Goal: Use online tool/utility: Use online tool/utility

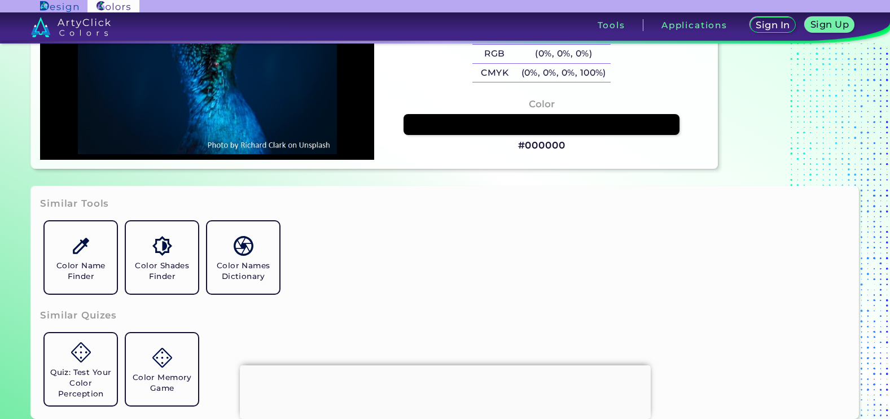
scroll to position [252, 0]
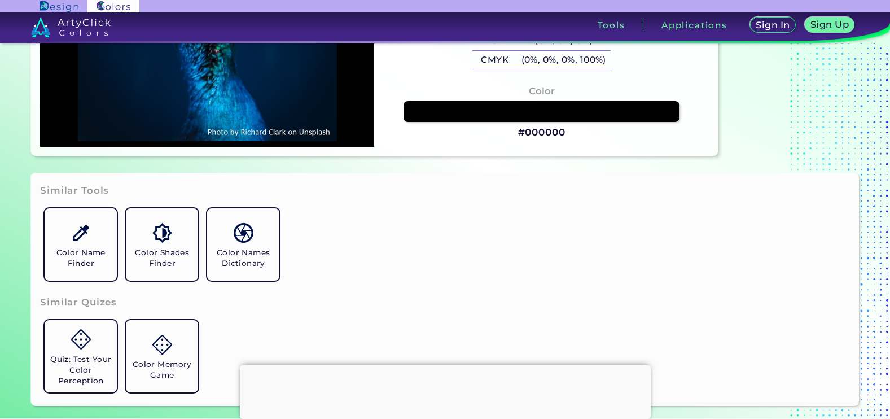
click at [443, 365] on div at bounding box center [445, 365] width 411 height 0
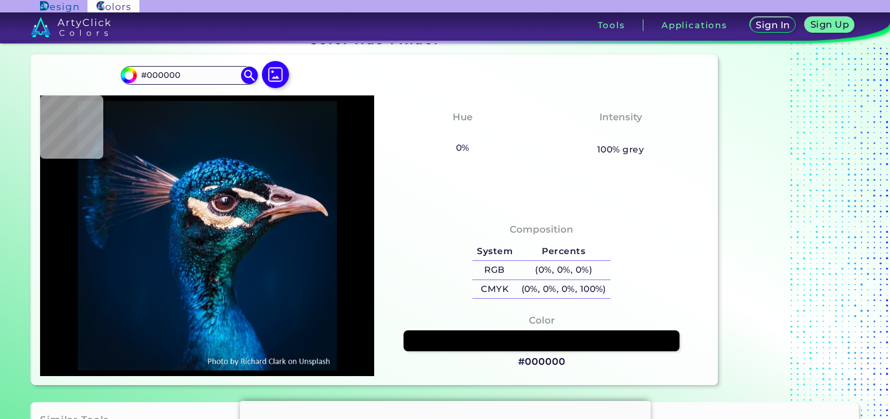
type input "#01172f"
type input "#01172F"
type input "#c07d74"
type input "#C07D74"
type input "#16161e"
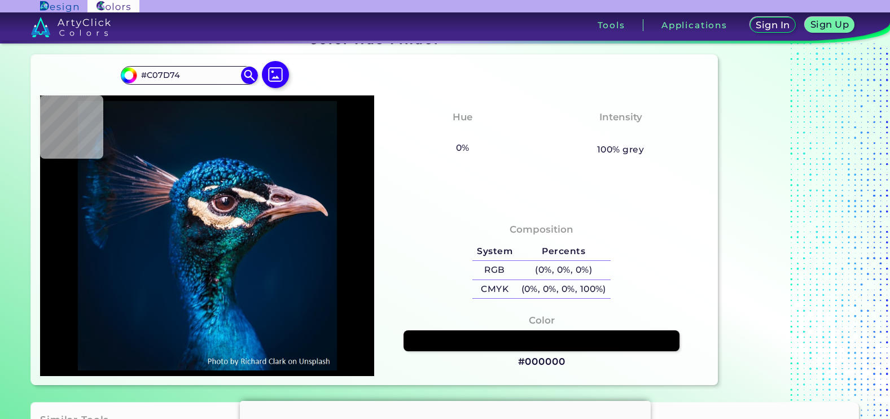
type input "#16161E"
type input "#142c37"
type input "#142C37"
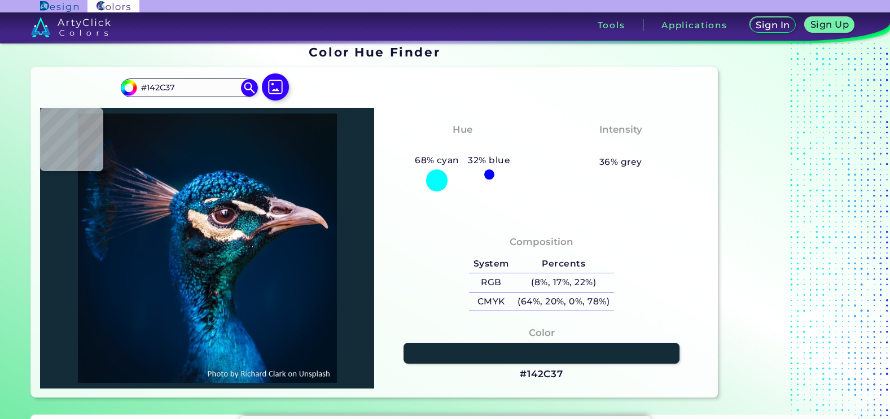
type input "#278ba3"
type input "#278BA3"
type input "#11679c"
type input "#11679C"
type input "#017cd1"
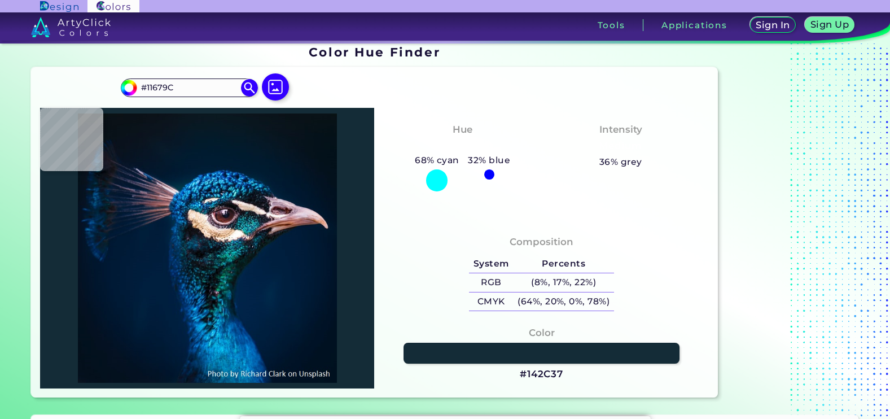
type input "#017CD1"
type input "#003163"
type input "#001f38"
type input "#001F38"
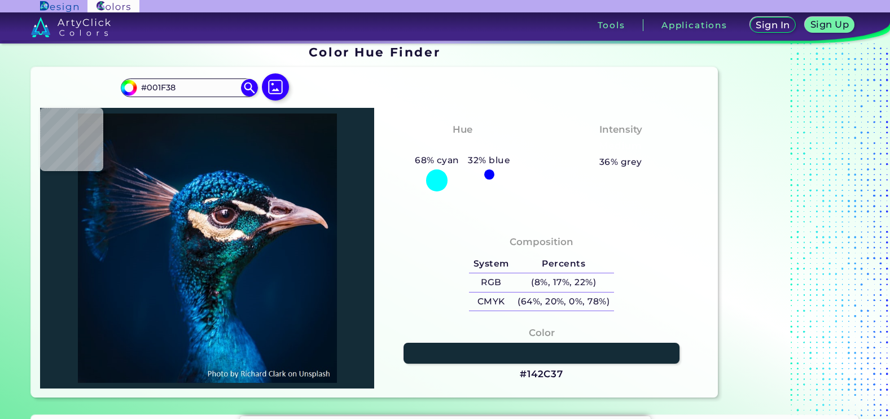
type input "#001e36"
type input "#001E36"
type input "#001d35"
type input "#001D35"
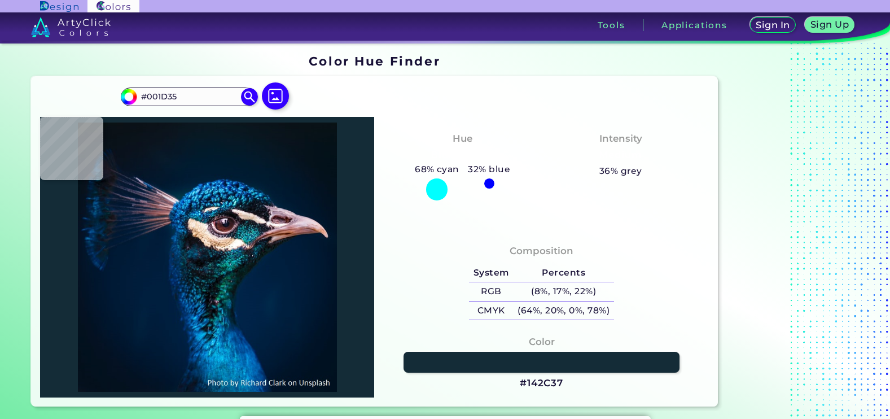
type input "#011d35"
type input "#011D35"
type input "#011e36"
type input "#011E36"
type input "#001d35"
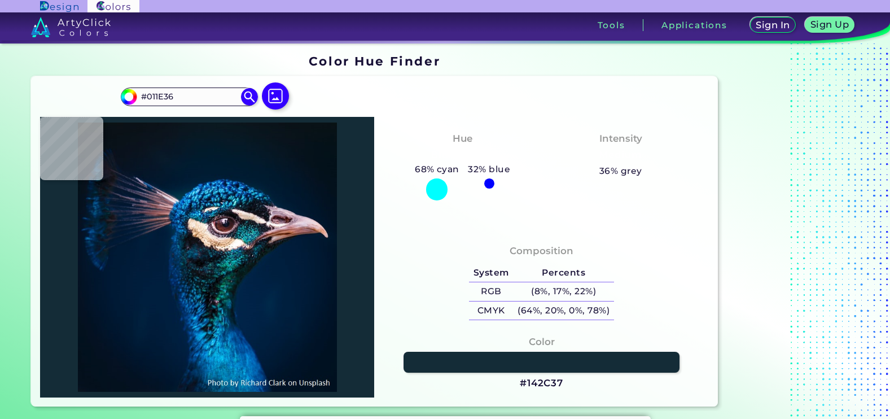
type input "#001D35"
type input "#011d35"
type input "#011D35"
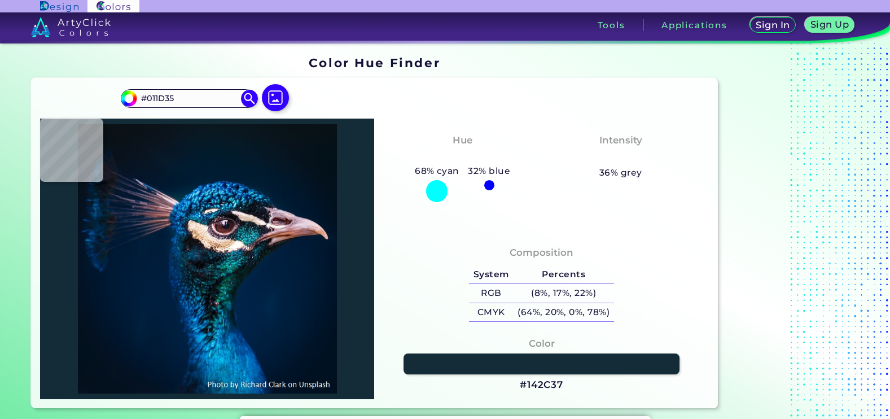
type input "#01223a"
type input "#01223A"
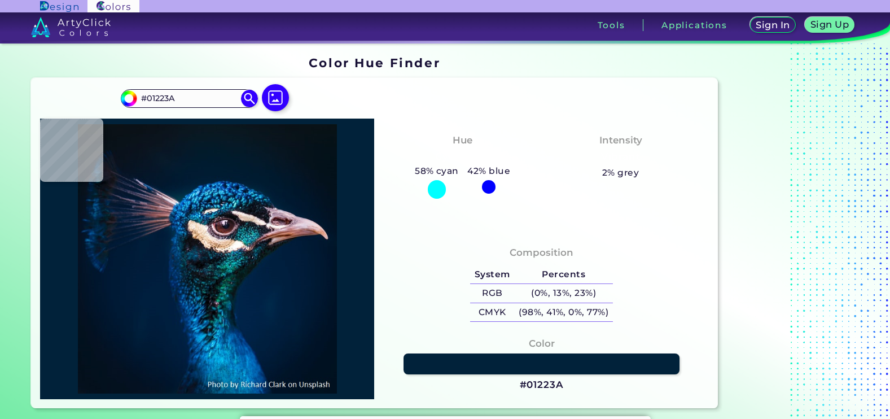
type input "#1d304a"
type input "#1D304A"
type input "#6f5866"
type input "#6F5866"
type input "#a8808a"
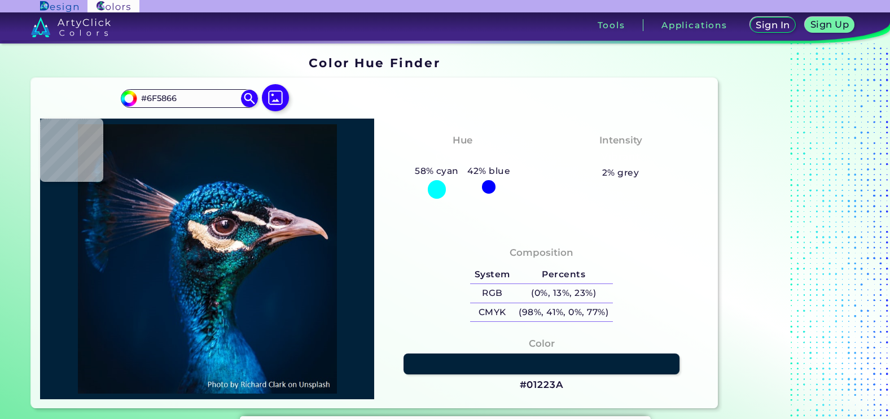
type input "#A8808A"
type input "#9d7884"
type input "#9D7884"
type input "#866472"
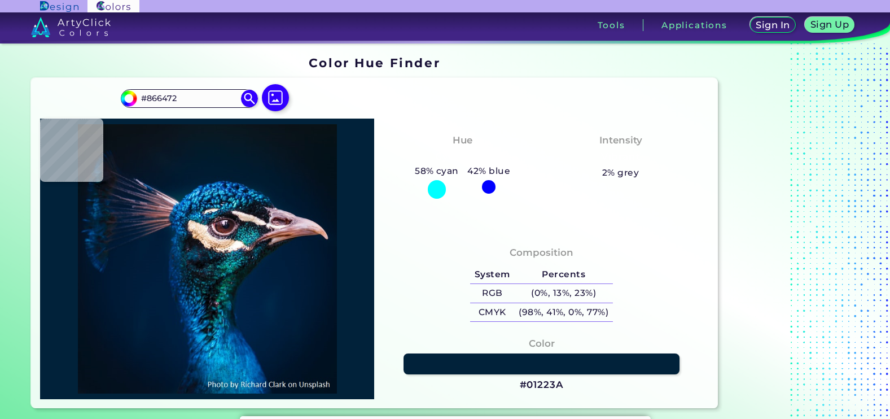
type input "#906f84"
type input "#906F84"
type input "#002034"
type input "#00182f"
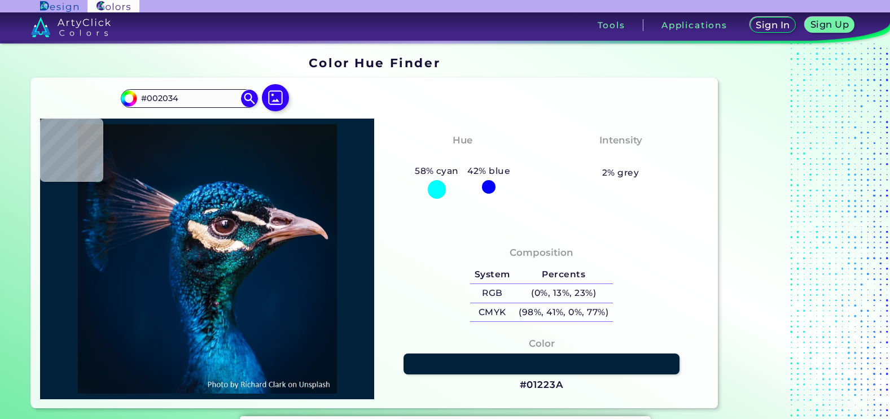
type input "#00182F"
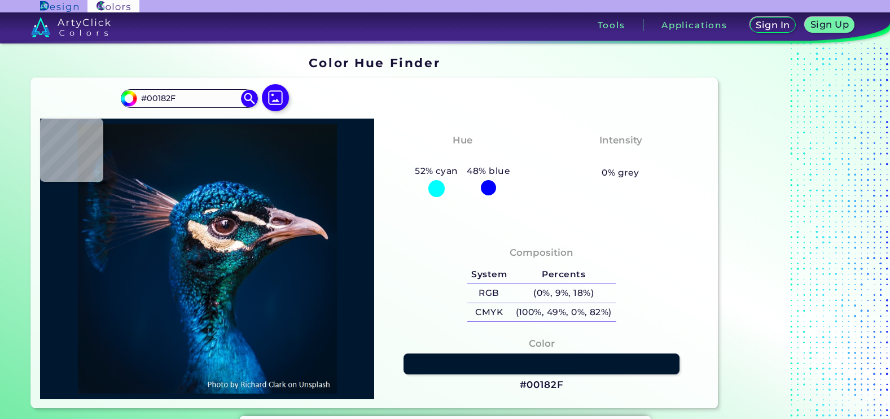
type input "#02172a"
type input "#02172A"
type input "#051528"
type input "#081424"
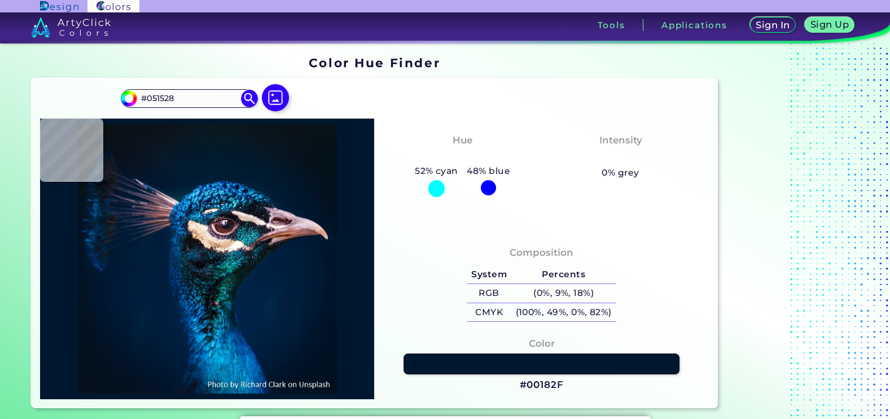
type input "#081424"
type input "#071321"
type input "#0a121f"
type input "#0A121F"
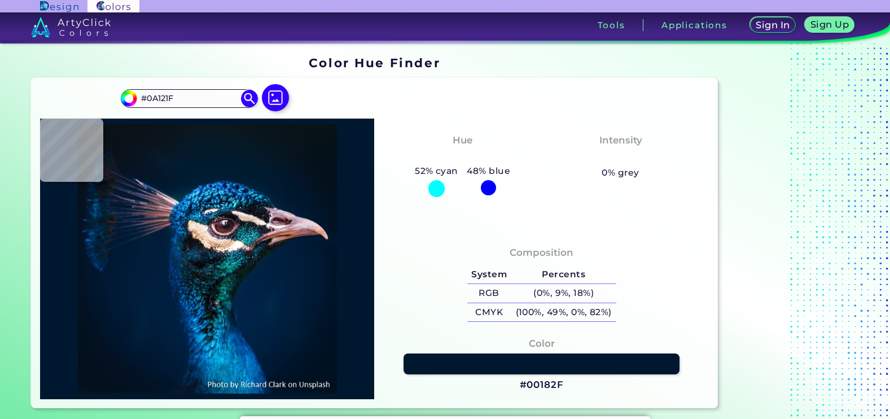
type input "#09111c"
type input "#09111C"
type input "#07101d"
type input "#07101D"
type input "#08101c"
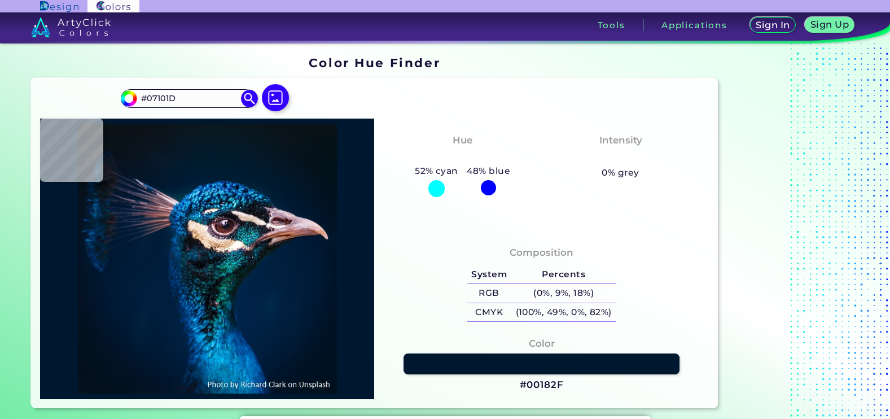
type input "#08101C"
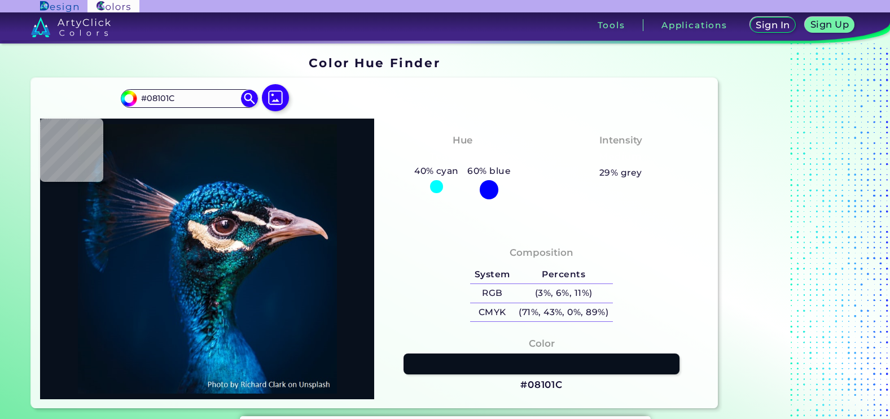
type input "#07101d"
type input "#07101D"
type input "#09111c"
type input "#09111C"
type input "#08111c"
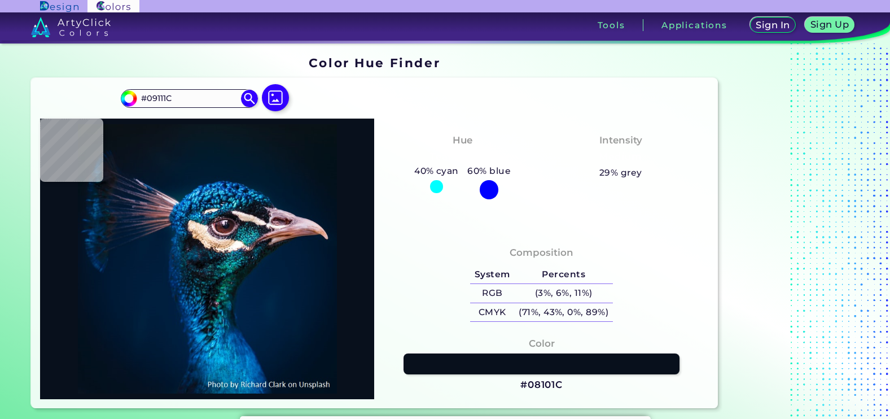
type input "#08111C"
type input "#09111c"
type input "#09111C"
type input "#0a121d"
type input "#0A121D"
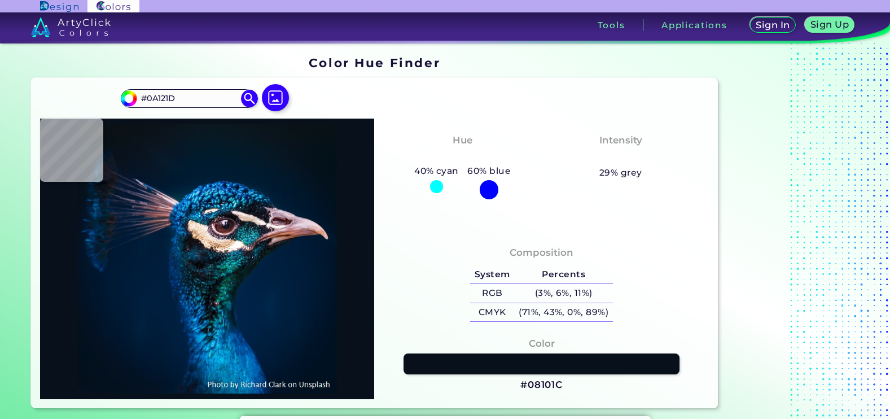
type input "#09111c"
type input "#09111C"
type input "#091219"
type input "#081118"
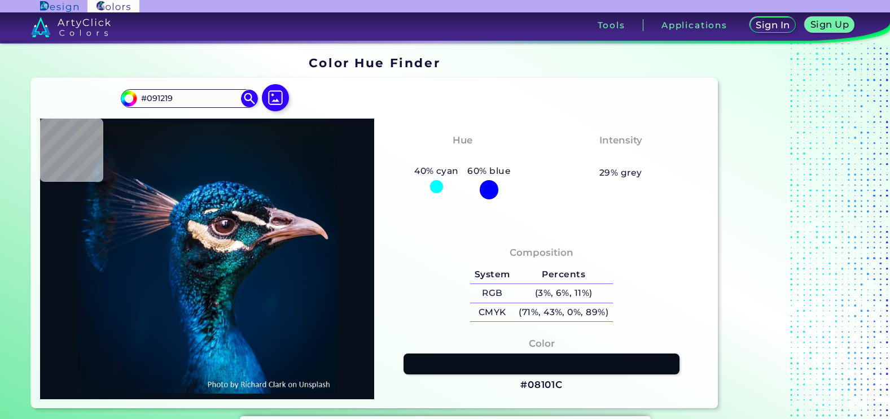
type input "#081118"
type input "#191826"
type input "#1c1b28"
type input "#1C1B28"
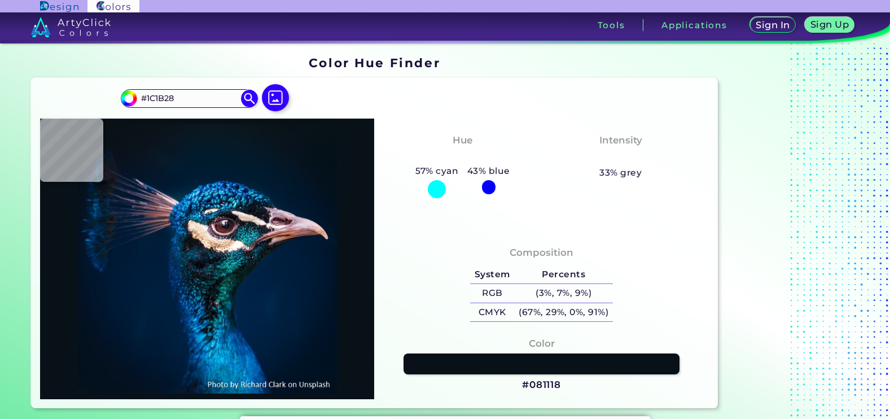
type input "#0f1a2c"
type input "#0F1A2C"
type input "#071427"
type input "#061629"
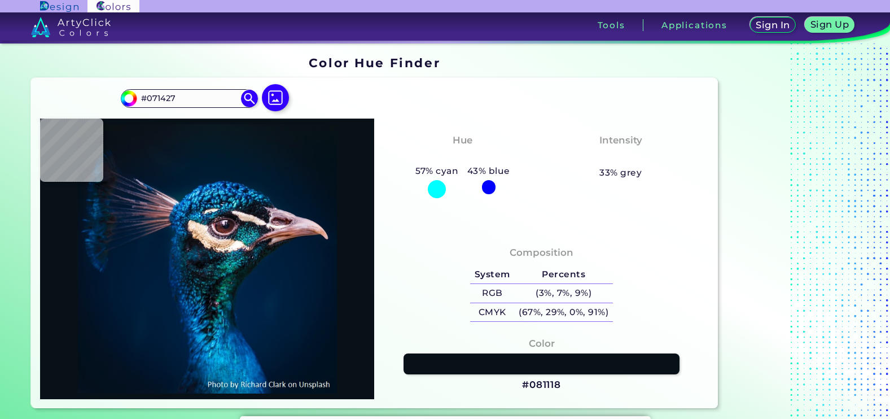
type input "#061629"
type input "#06162e"
type input "#06162E"
type input "#06152d"
type input "#06152D"
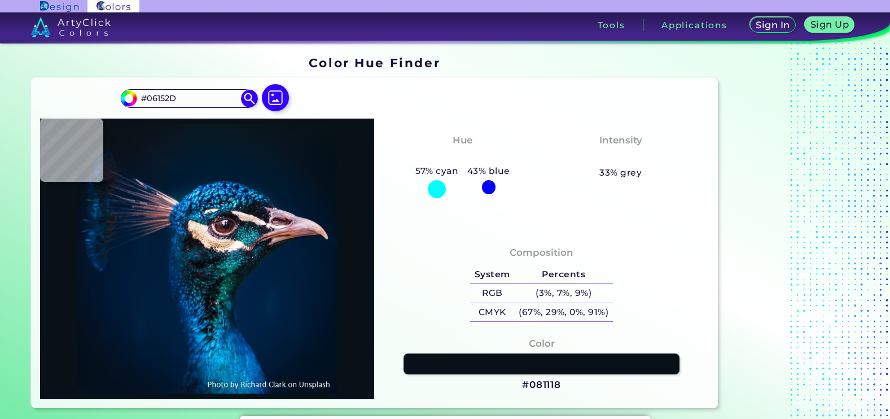
type input "#04162b"
type input "#04162B"
type input "#02172f"
type input "#02172F"
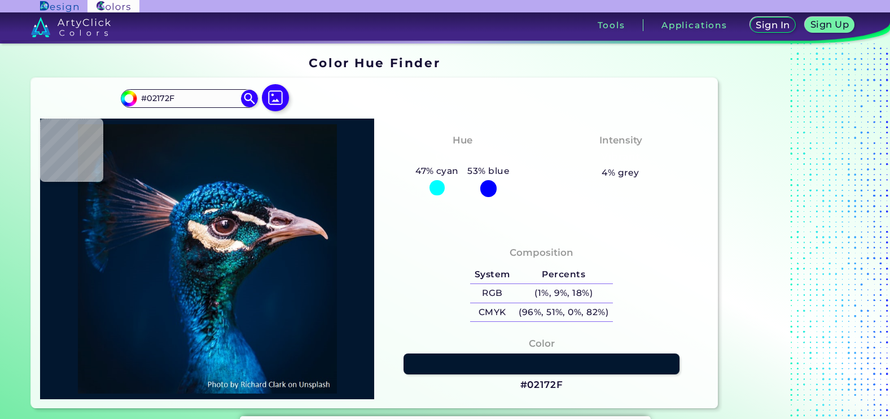
type input "#021b31"
type input "#021B31"
type input "#213152"
type input "#2d3857"
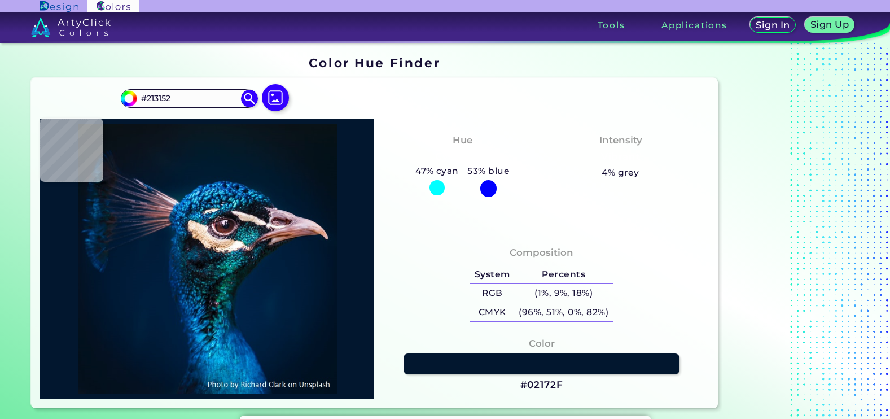
type input "#2D3857"
type input "#242b46"
type input "#242B46"
type input "#a9838c"
type input "#A9838C"
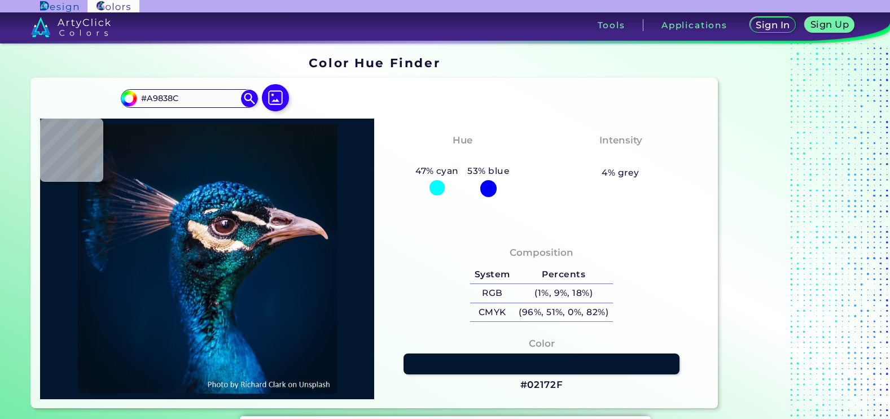
type input "#ac8088"
type input "#AC8088"
type input "#a4757b"
type input "#A4757B"
type input "#734952"
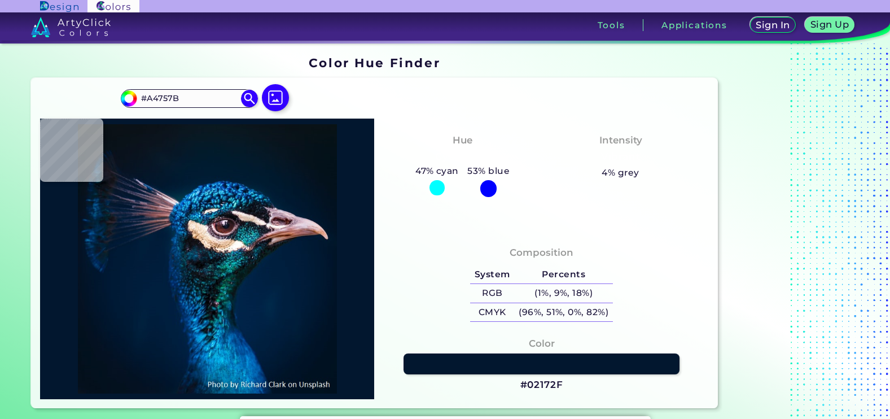
type input "#734952"
type input "#12548a"
type input "#12548A"
type input "#004d95"
type input "#004D95"
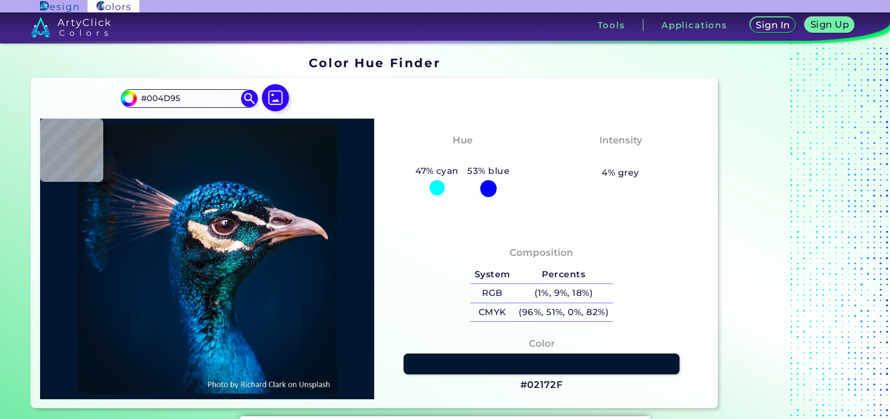
type input "#06315a"
type input "#06315A"
type input "#1176a8"
type input "#1176A8"
type input "#135984"
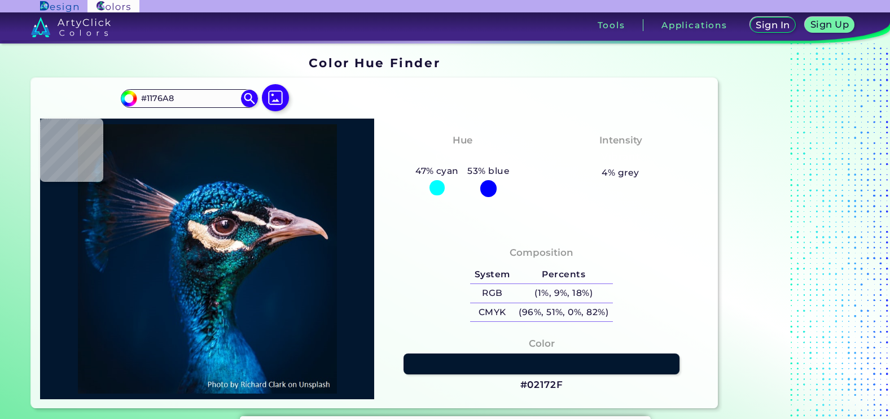
type input "#135984"
type input "#01284f"
type input "#01284F"
type input "#125276"
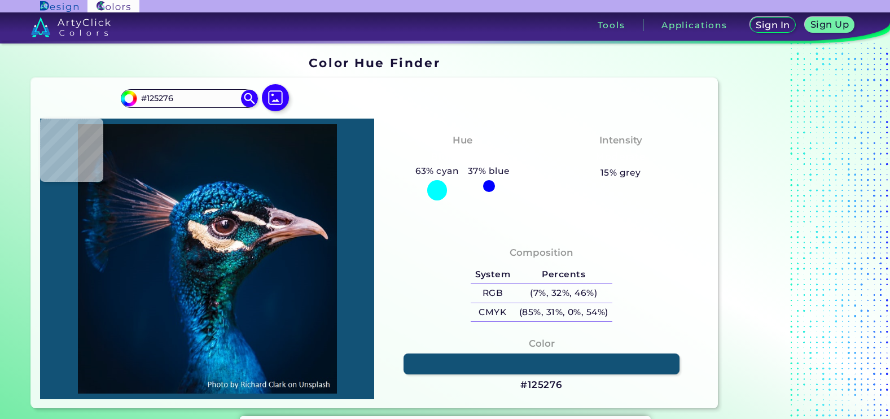
type input "#15698e"
type input "#15698E"
type input "#055c87"
type input "#055C87"
type input "#169bcc"
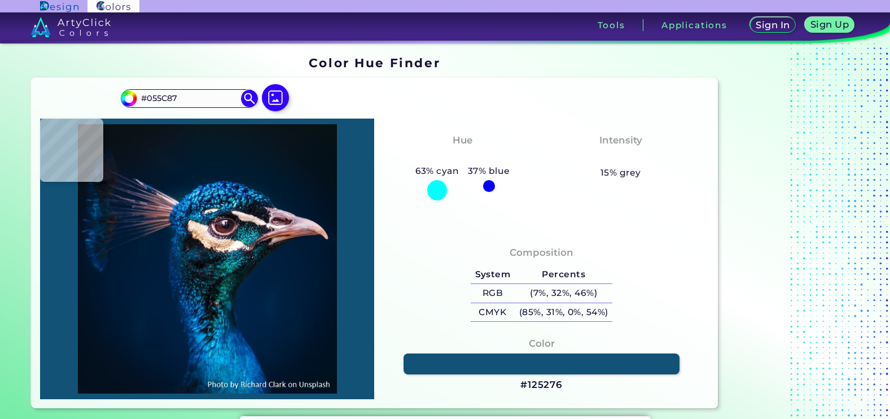
type input "#169BCC"
type input "#0e7bb9"
type input "#0E7BB9"
type input "#00417b"
type input "#00417B"
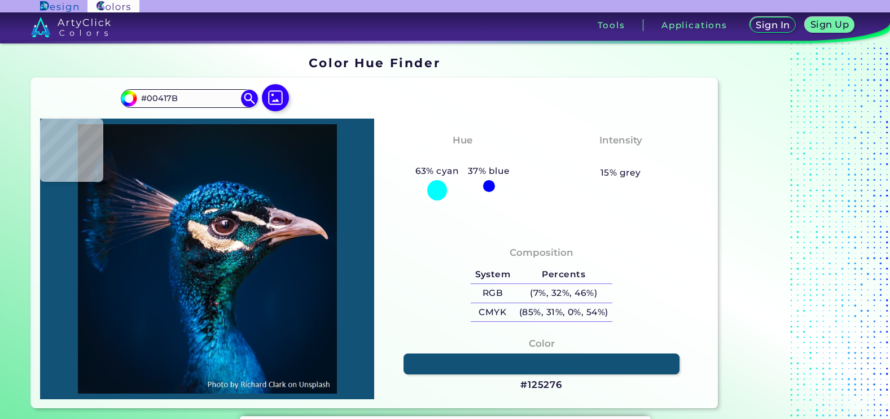
type input "#012c57"
type input "#012C57"
type input "#093663"
type input "#02325d"
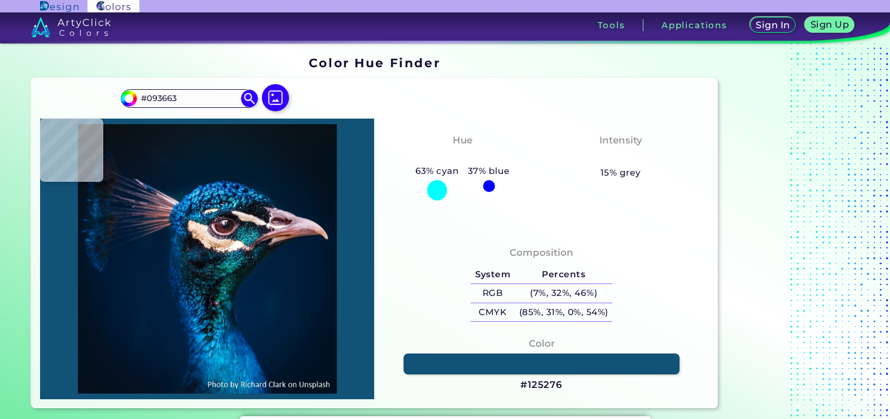
type input "#02325D"
type input "#0a3356"
type input "#0A3356"
type input "#0a2e47"
type input "#0A2E47"
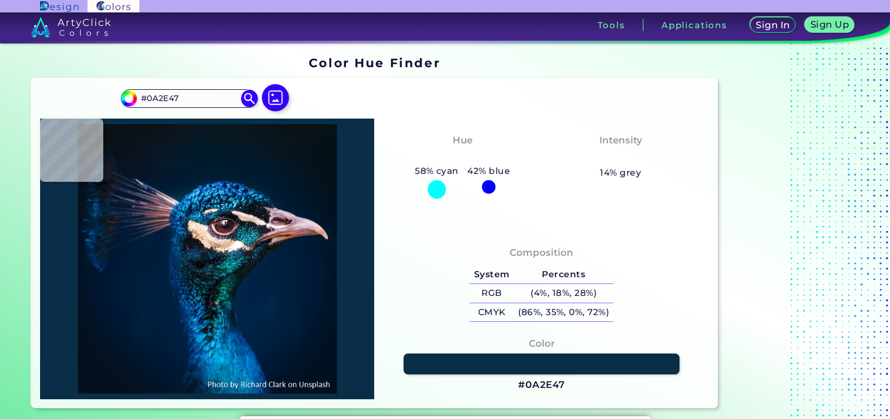
type input "#03162b"
type input "#03162B"
type input "#02132b"
type input "#02132B"
type input "#01243c"
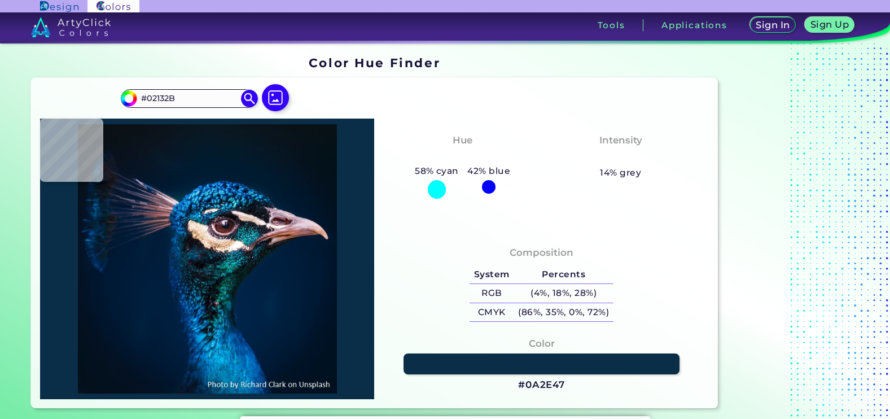
type input "#01243C"
type input "#226f93"
type input "#226F93"
type input "#005684"
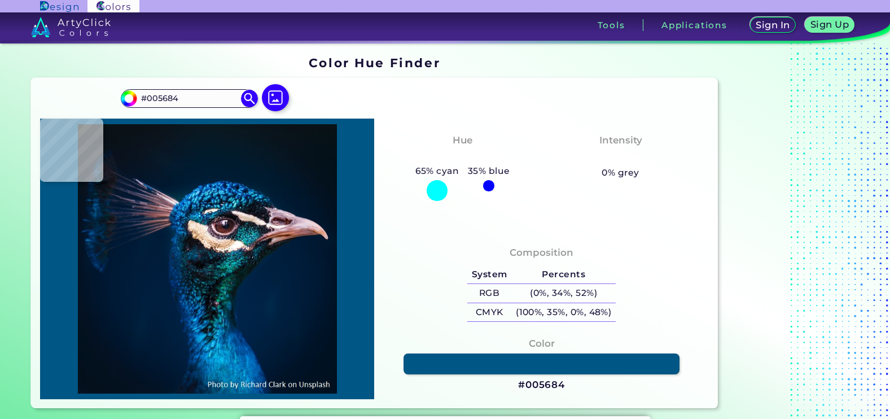
type input "#226f93"
type input "#226F93"
type input "#0a3554"
type input "#0A3554"
type input "#01243c"
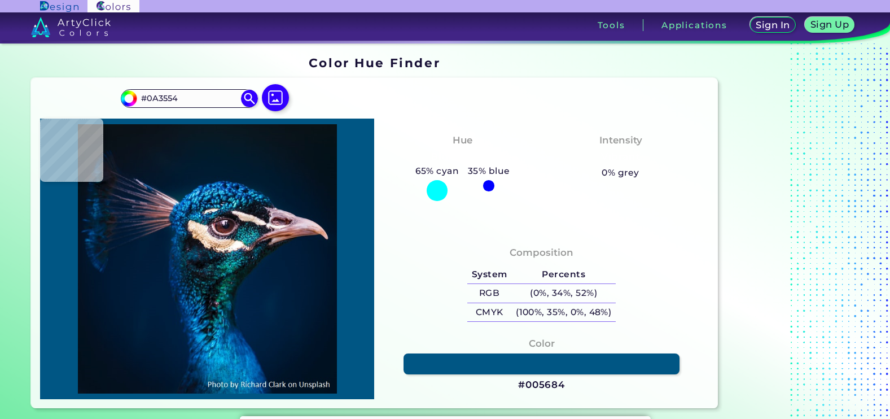
type input "#01243C"
type input "#001830"
type input "#04192f"
type input "#04192F"
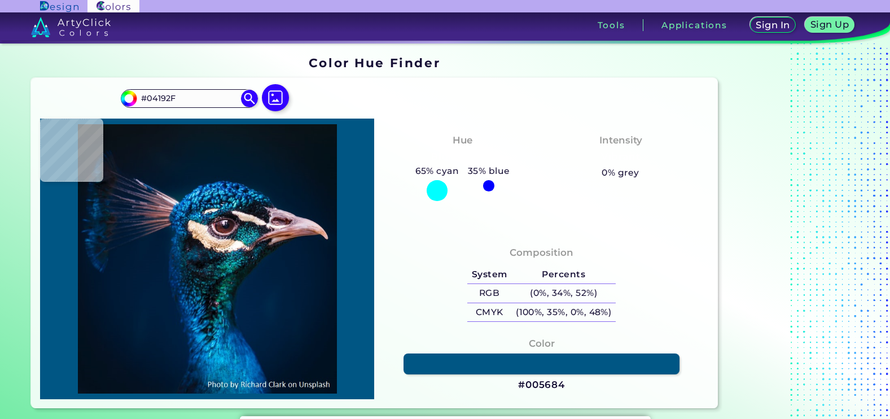
type input "#09273d"
type input "#09273D"
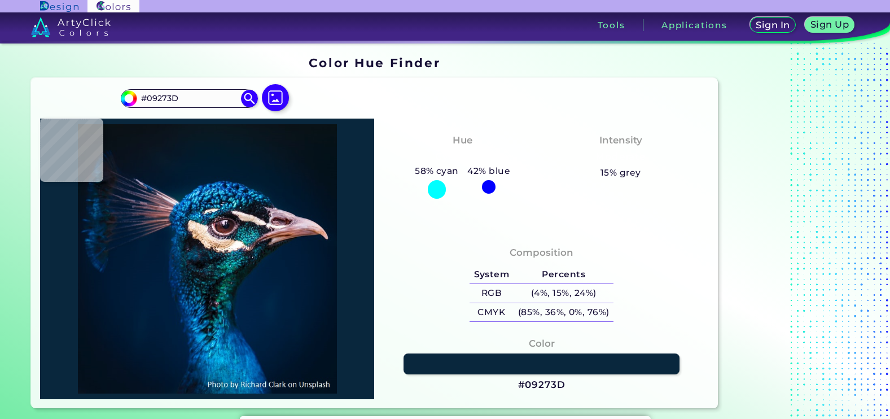
type input "#021935"
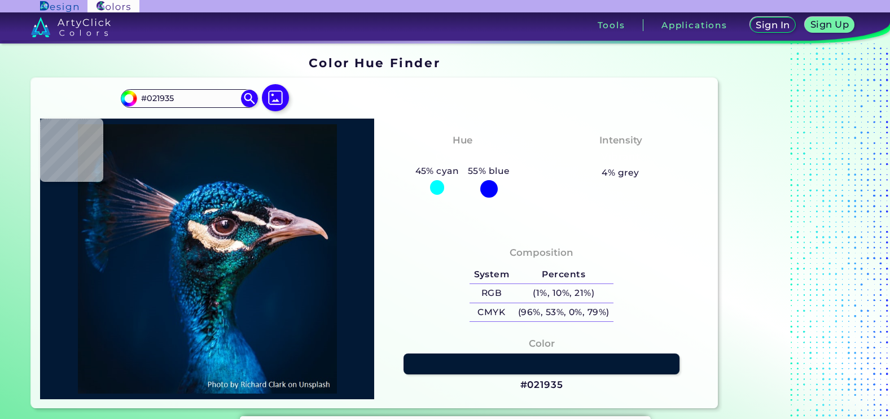
type input "#091831"
type input "#040e23"
type input "#040E23"
type input "#03162b"
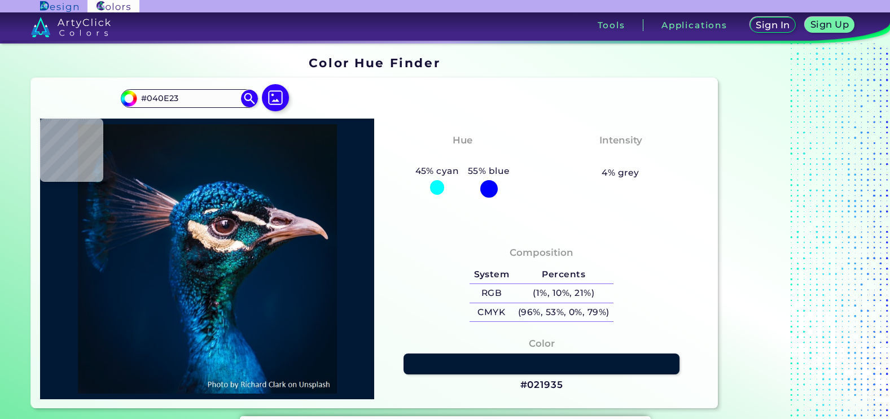
type input "#03162B"
type input "#0a2e47"
type input "#0A2E47"
type input "#002a3e"
type input "#002A3E"
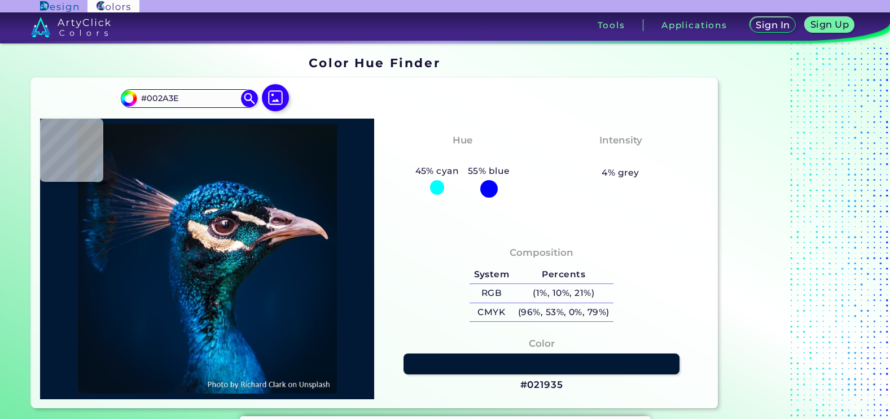
type input "#05485f"
type input "#05485F"
type input "#0c5170"
type input "#0C5170"
type input "#063c58"
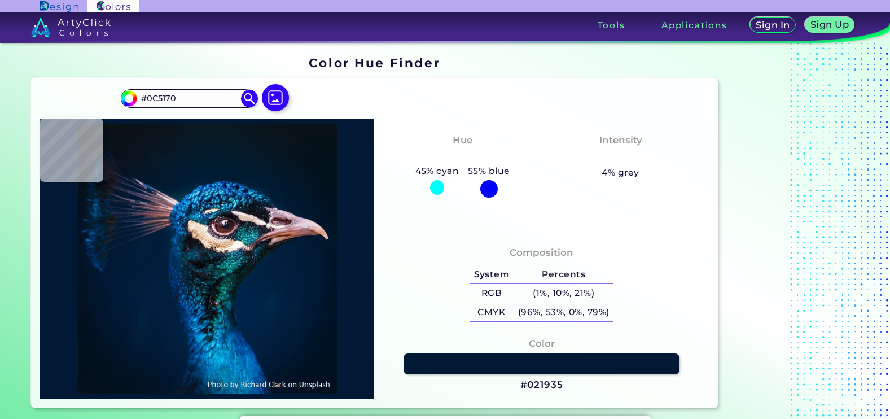
type input "#063C58"
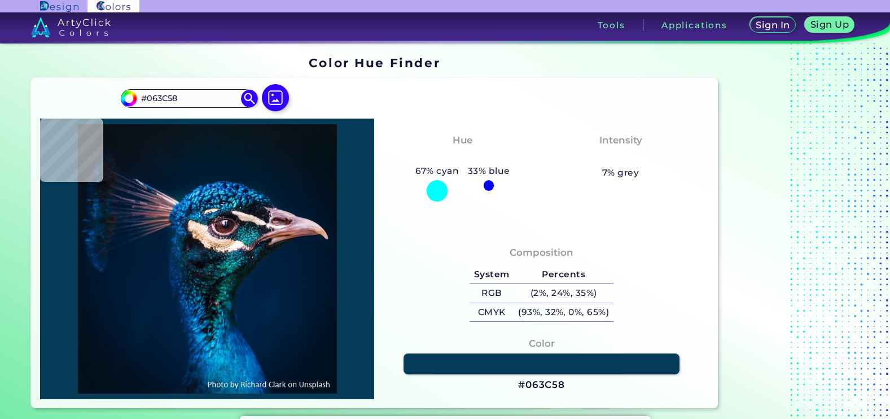
type input "#003057"
type input "#0c446b"
type input "#0C446B"
type input "#084470"
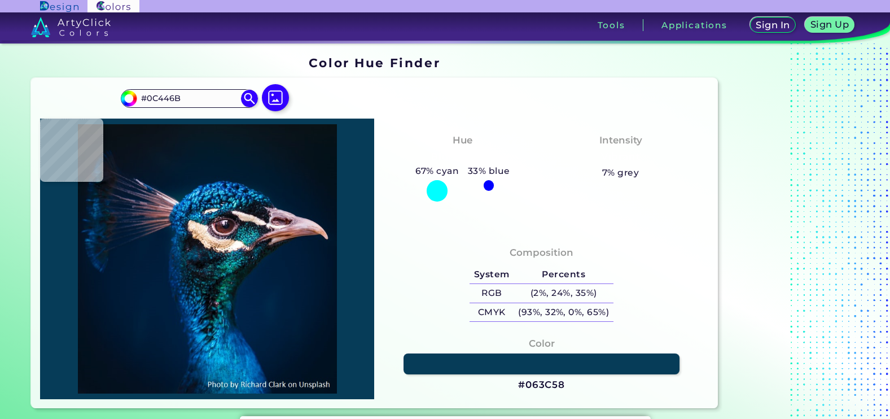
type input "#084470"
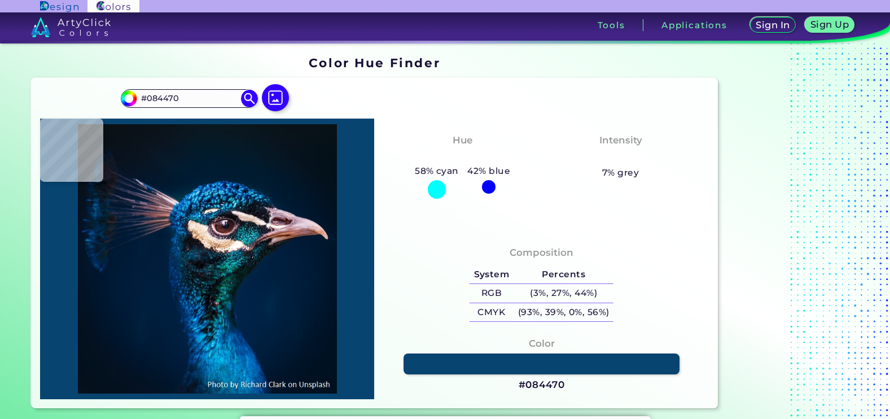
type input "#013f72"
type input "#013F72"
type input "#023971"
type input "#002e4b"
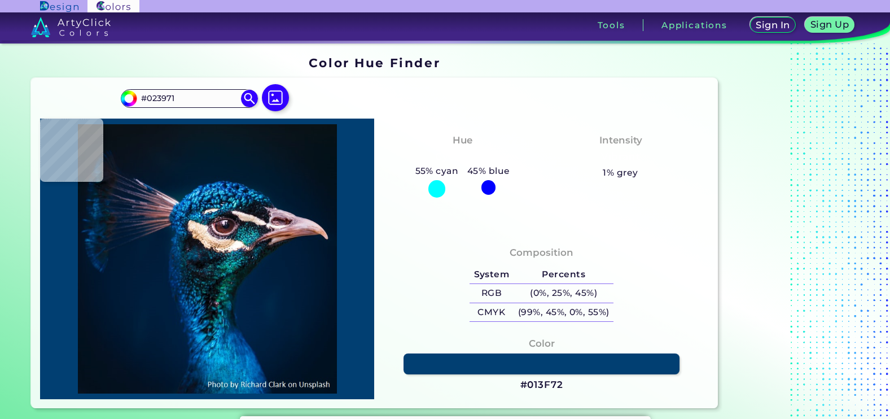
type input "#002E4B"
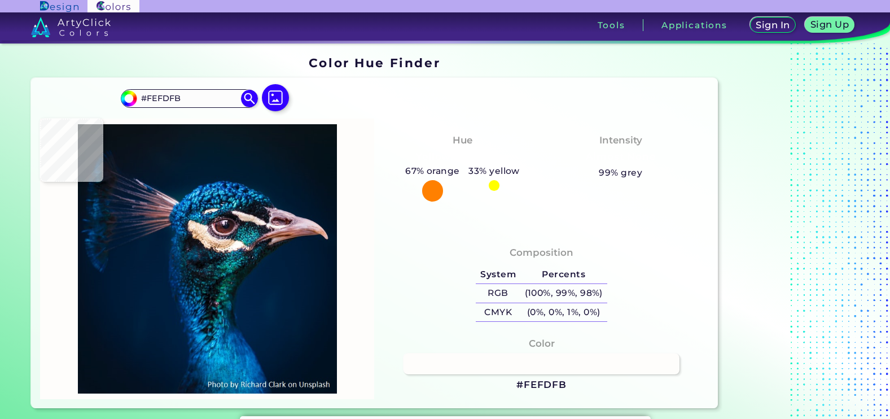
click at [235, 246] on img at bounding box center [207, 258] width 323 height 269
drag, startPoint x: 566, startPoint y: 385, endPoint x: 525, endPoint y: 390, distance: 42.0
click at [525, 390] on div "Color #FEFDFB" at bounding box center [541, 364] width 316 height 67
copy h3 "FEFDFB"
